Goal: Task Accomplishment & Management: Manage account settings

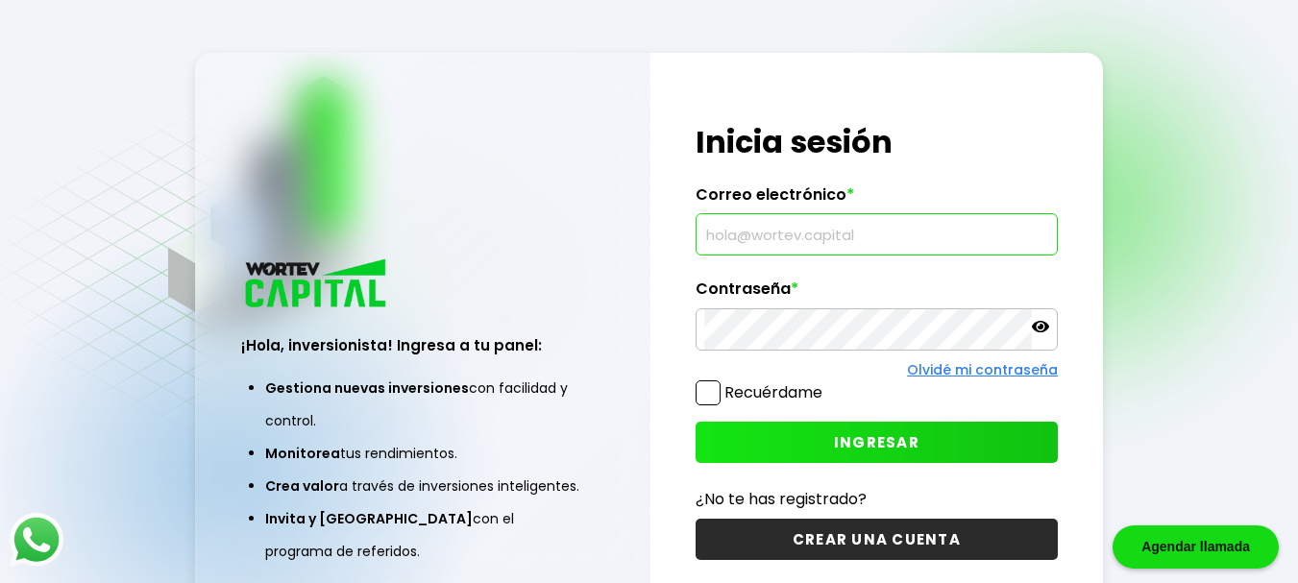
click at [734, 243] on input "text" at bounding box center [876, 234] width 345 height 40
type input "[EMAIL_ADDRESS][DOMAIN_NAME]"
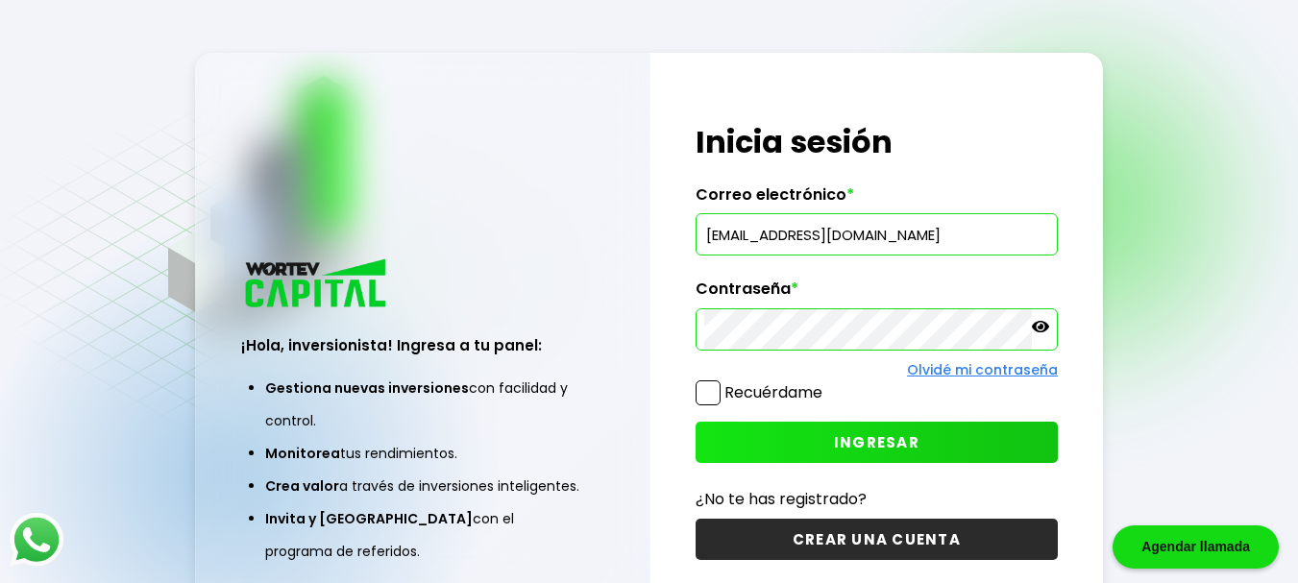
click at [896, 445] on span "INGRESAR" at bounding box center [877, 442] width 86 height 20
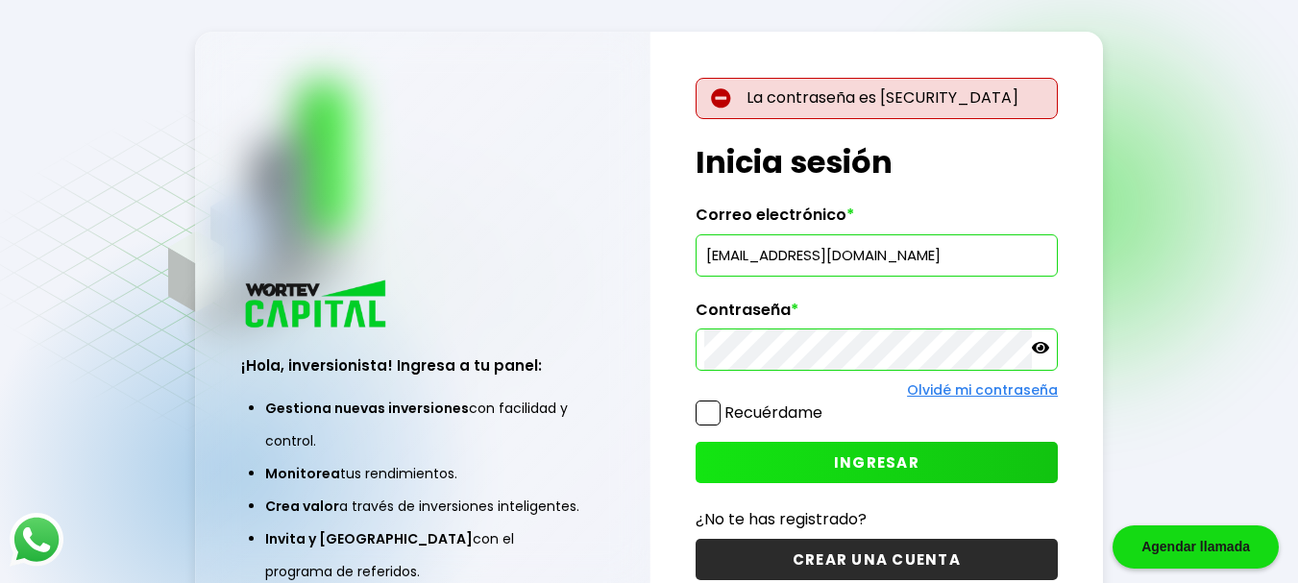
click at [990, 389] on link "Olvidé mi contraseña" at bounding box center [982, 390] width 151 height 19
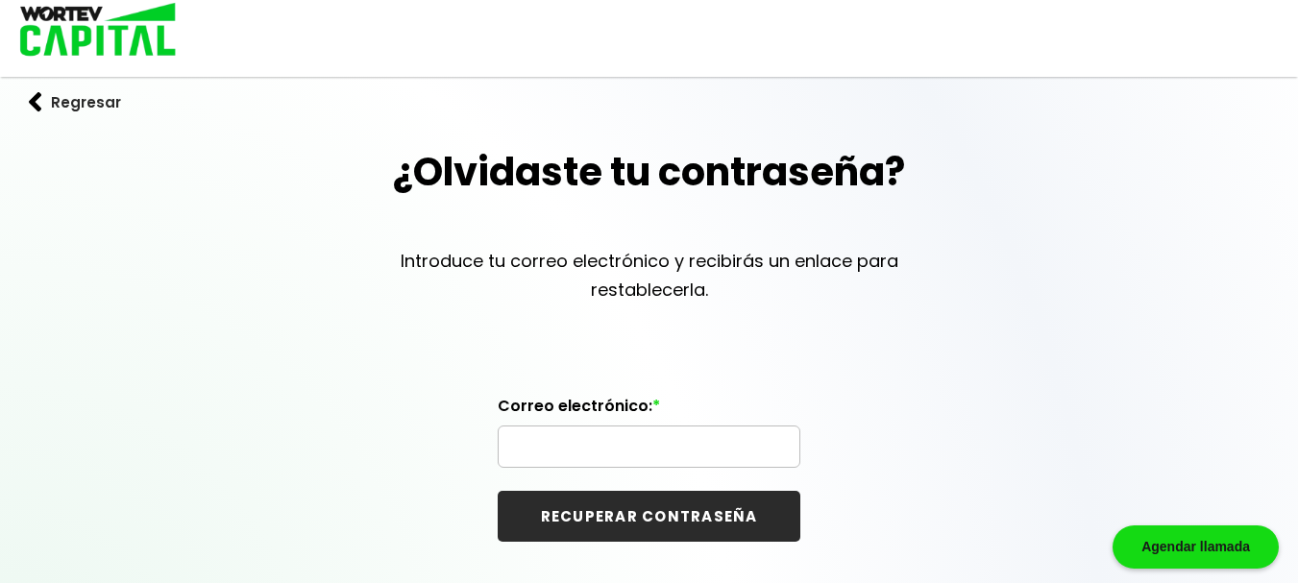
click at [563, 449] on input "text" at bounding box center [648, 447] width 285 height 40
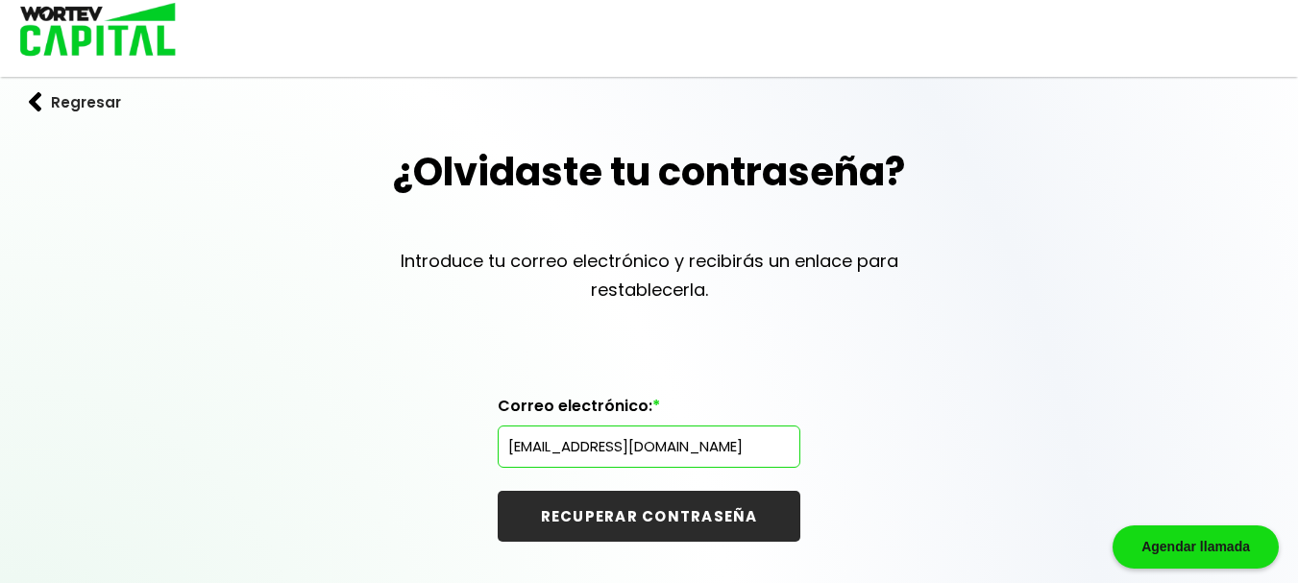
type input "[EMAIL_ADDRESS][DOMAIN_NAME]"
click at [660, 517] on button "RECUPERAR CONTRASEÑA" at bounding box center [649, 516] width 303 height 51
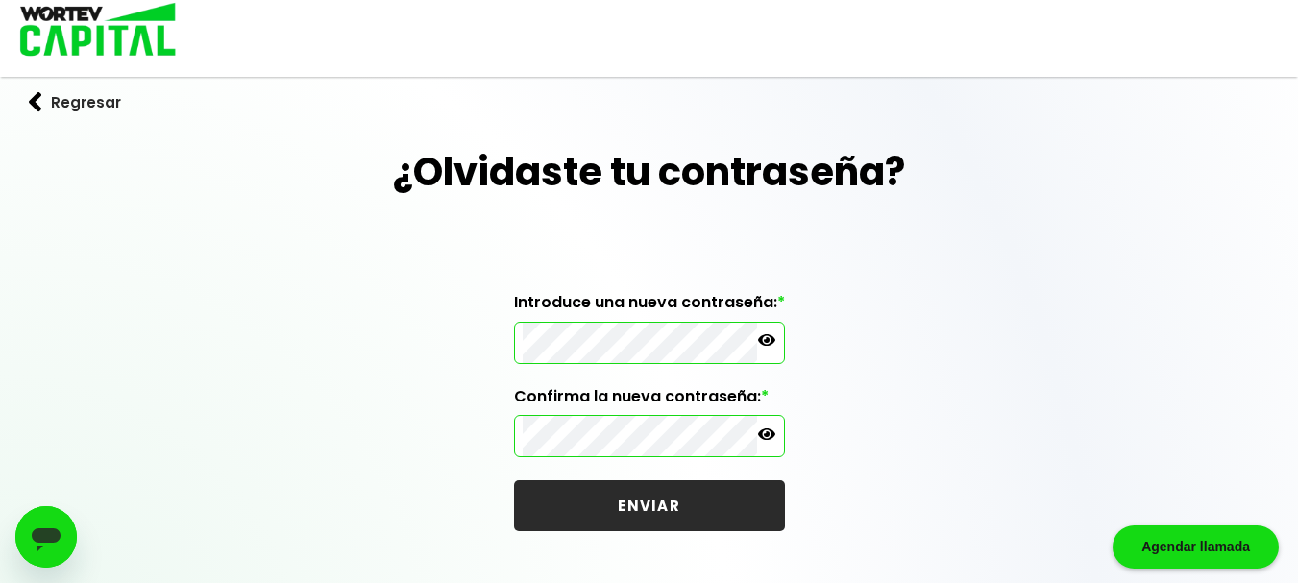
click at [647, 496] on button "ENVIAR" at bounding box center [649, 505] width 271 height 51
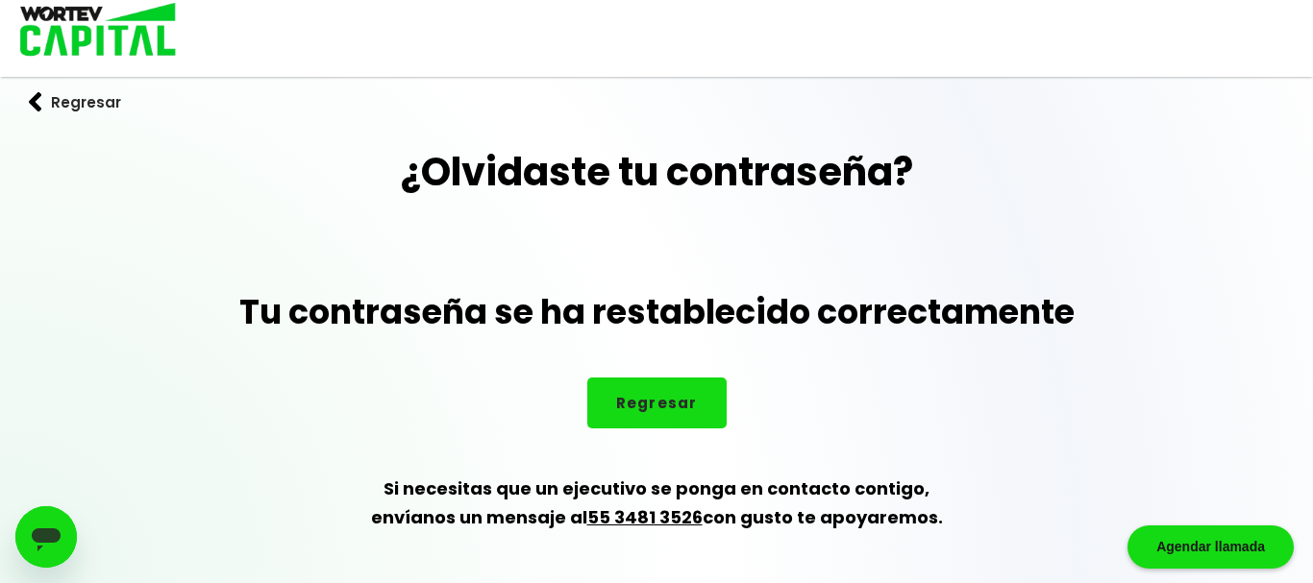
click at [667, 399] on button "Regresar" at bounding box center [656, 403] width 139 height 51
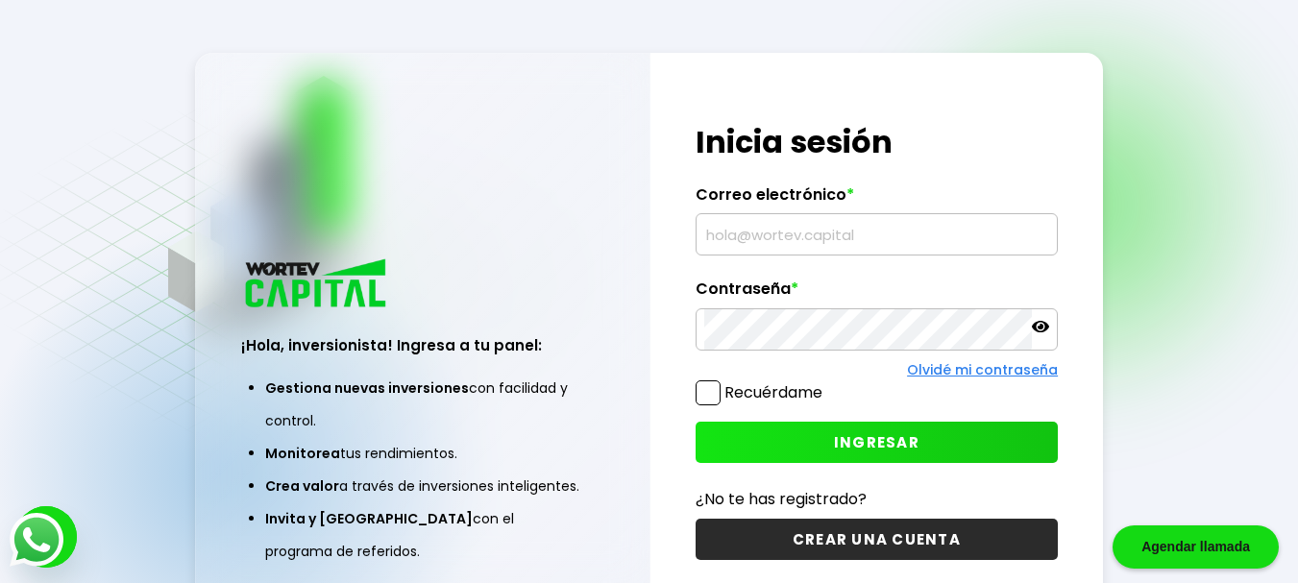
type input "[EMAIL_ADDRESS][DOMAIN_NAME]"
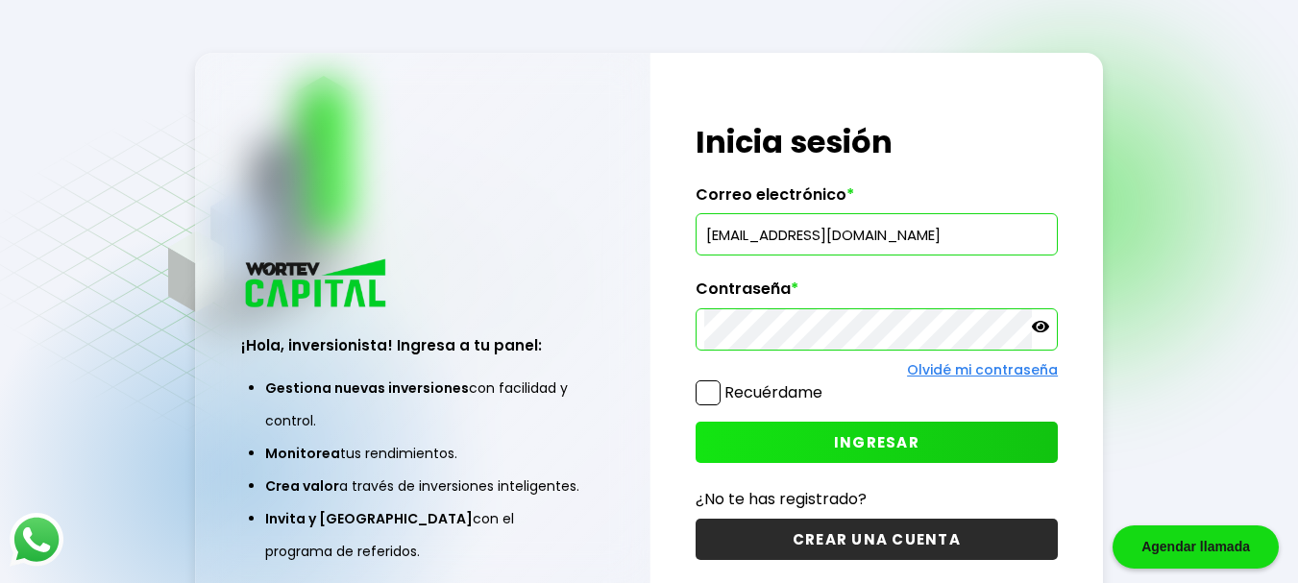
click at [867, 442] on span "INGRESAR" at bounding box center [877, 442] width 86 height 20
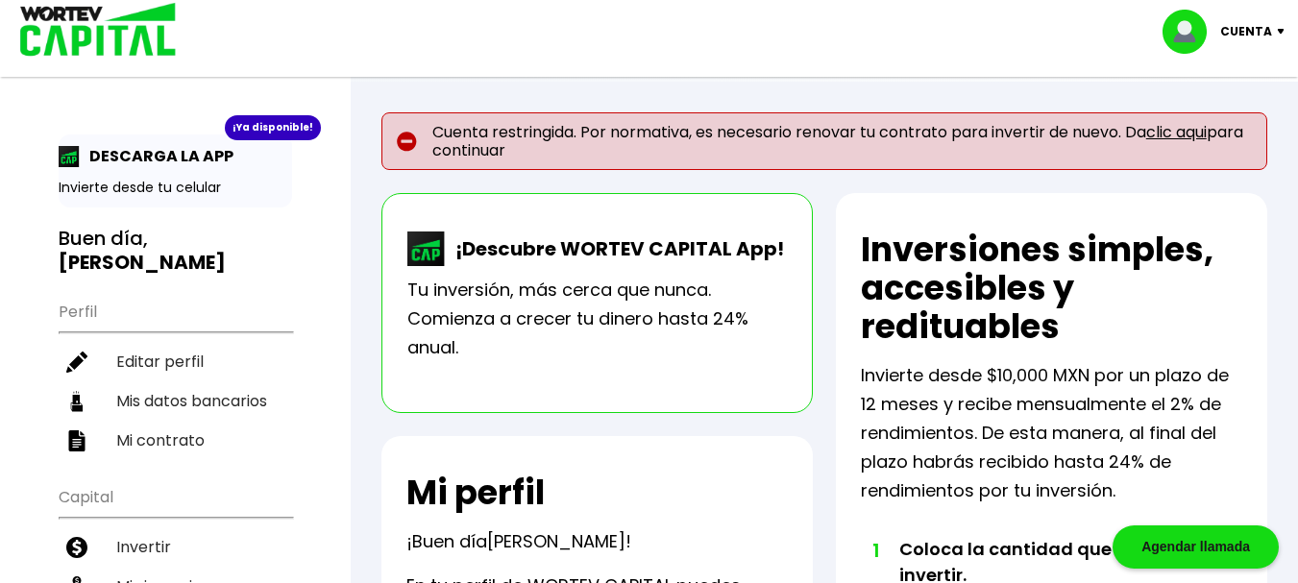
click at [1177, 134] on link "clic aqui" at bounding box center [1176, 132] width 61 height 22
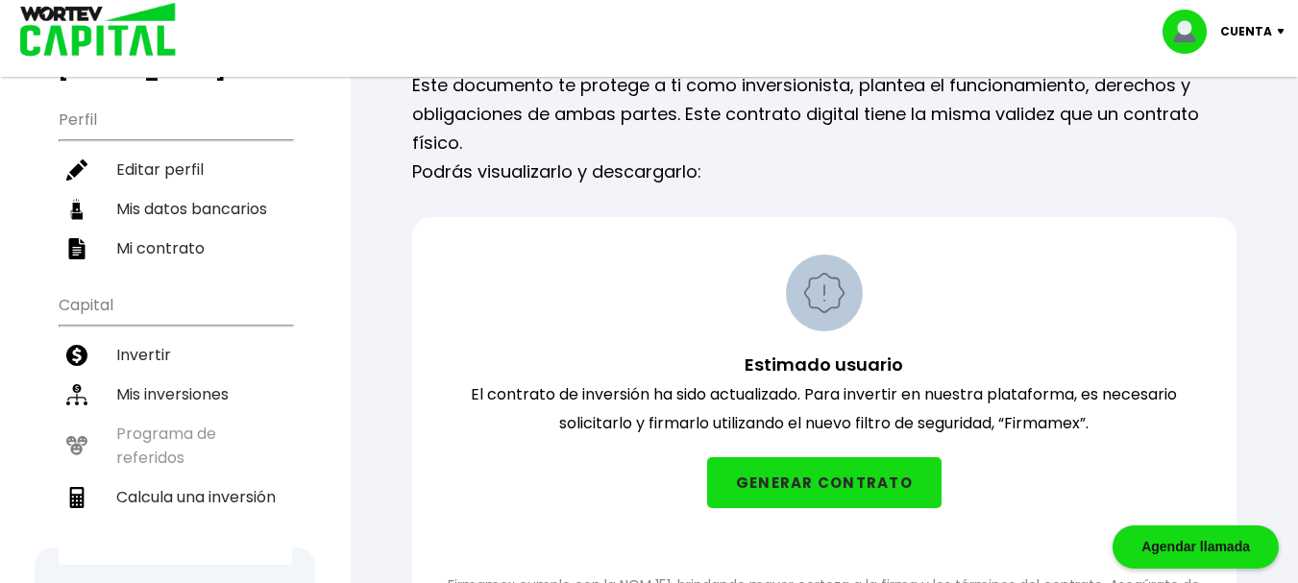
scroll to position [288, 0]
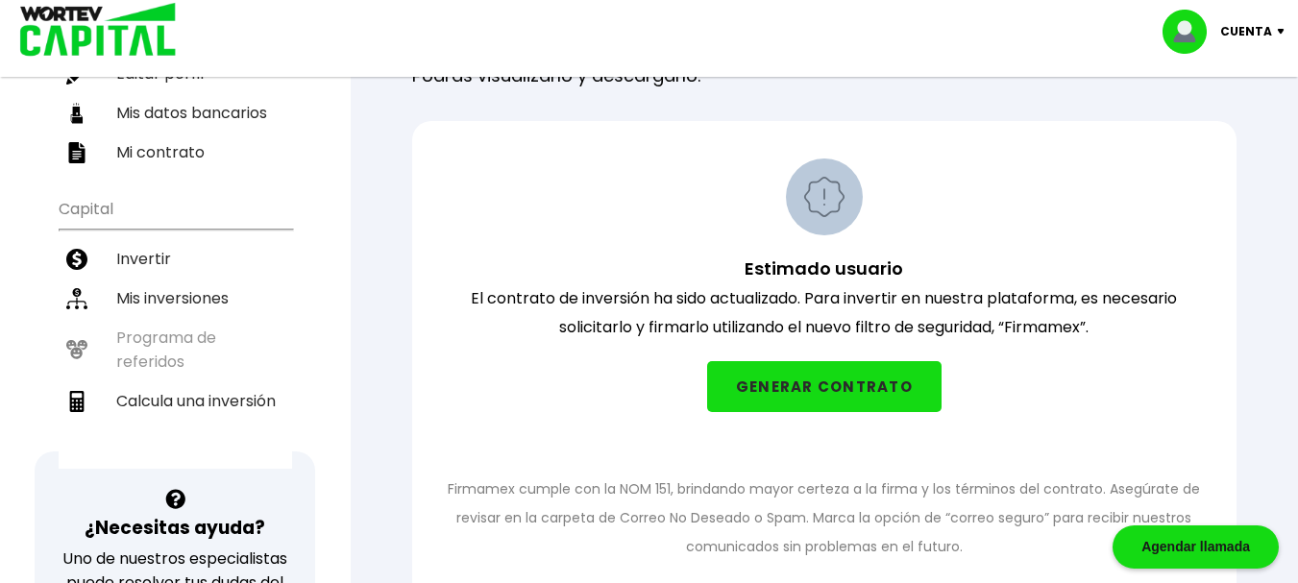
click at [817, 375] on button "GENERAR CONTRATO" at bounding box center [824, 386] width 234 height 51
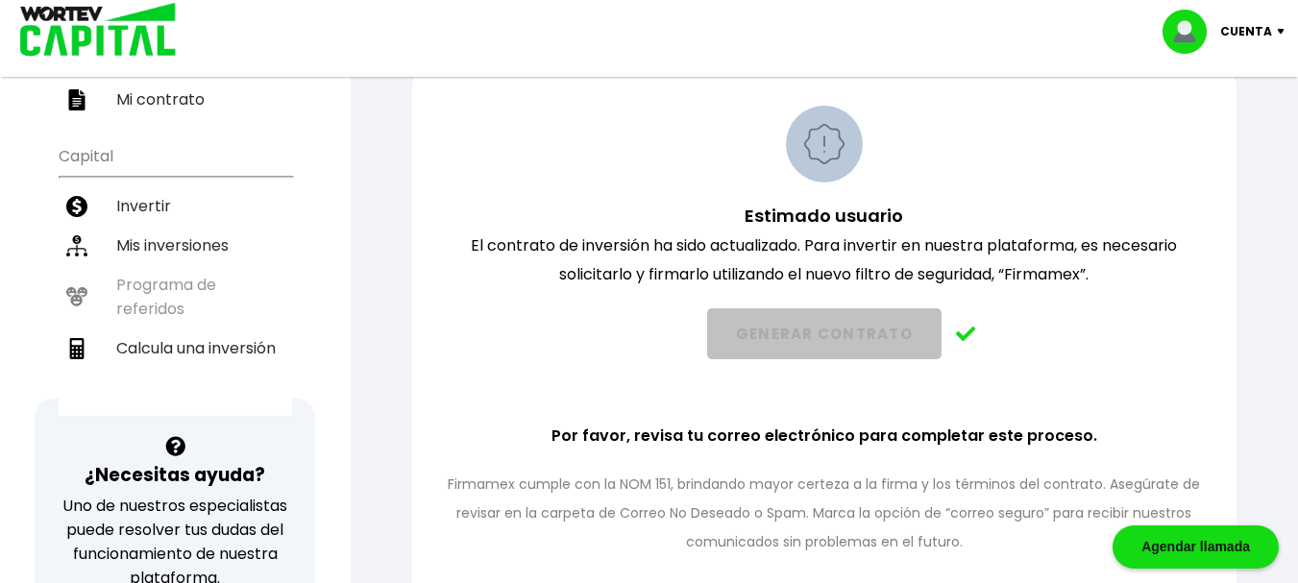
scroll to position [384, 0]
